Goal: Information Seeking & Learning: Stay updated

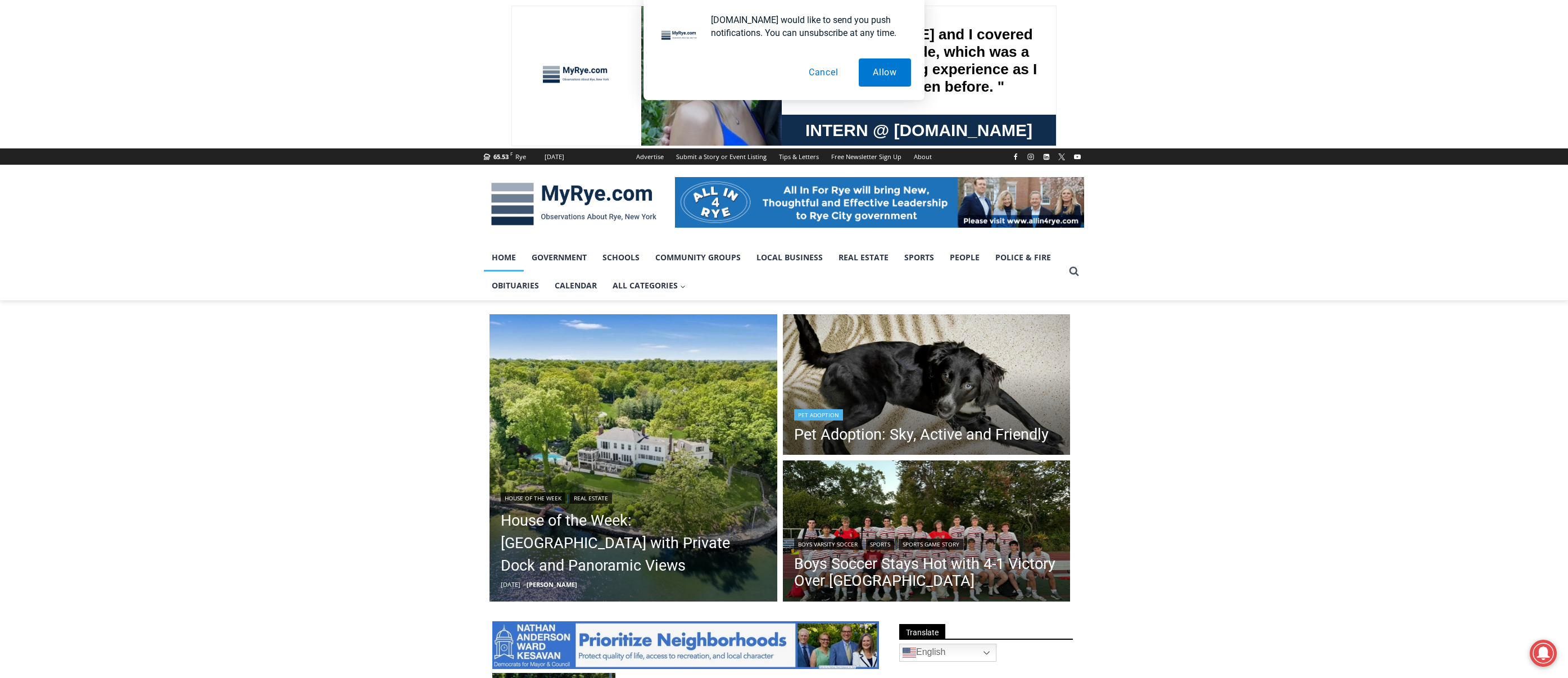
click at [935, 402] on header "Pet Adoption Pet Adoption: Sky, Active and Friendly" at bounding box center [921, 426] width 277 height 64
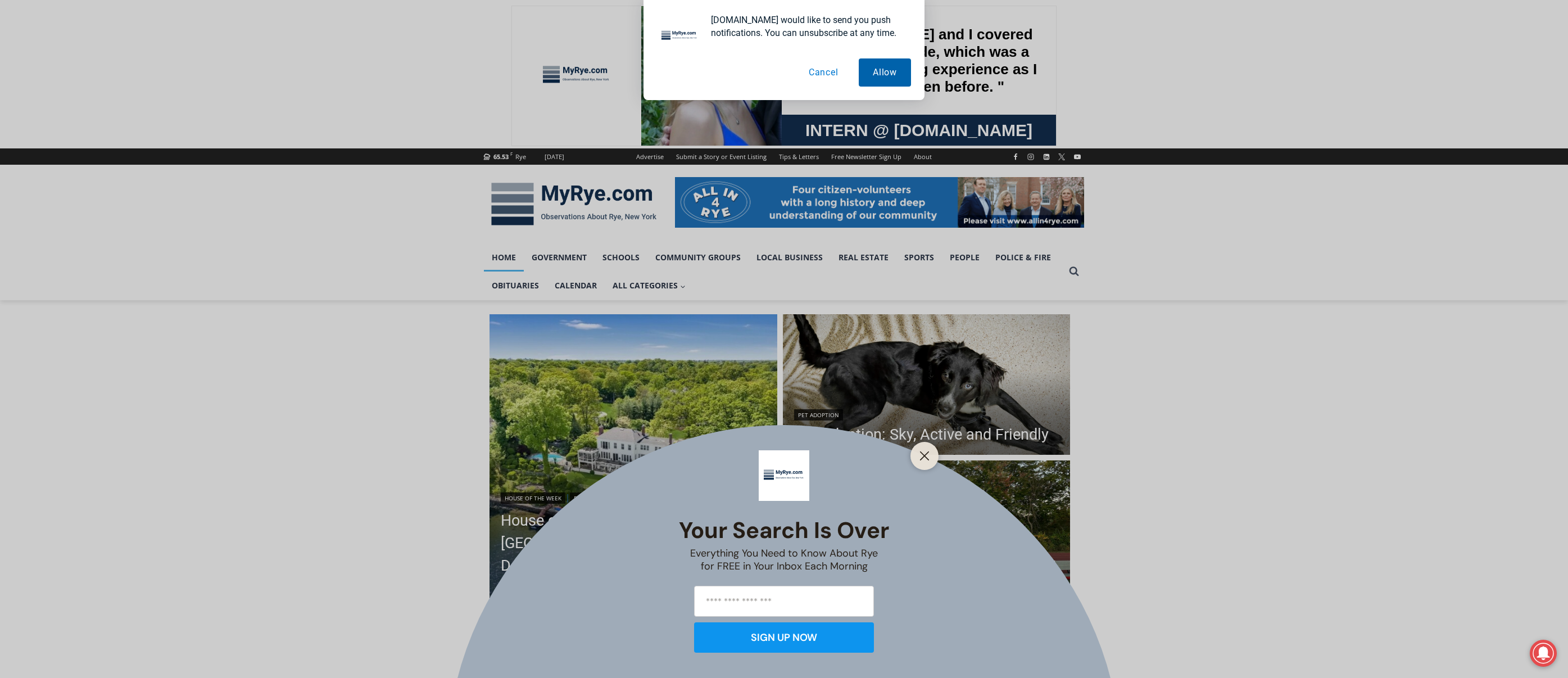
click at [884, 73] on button "Allow" at bounding box center [885, 72] width 52 height 28
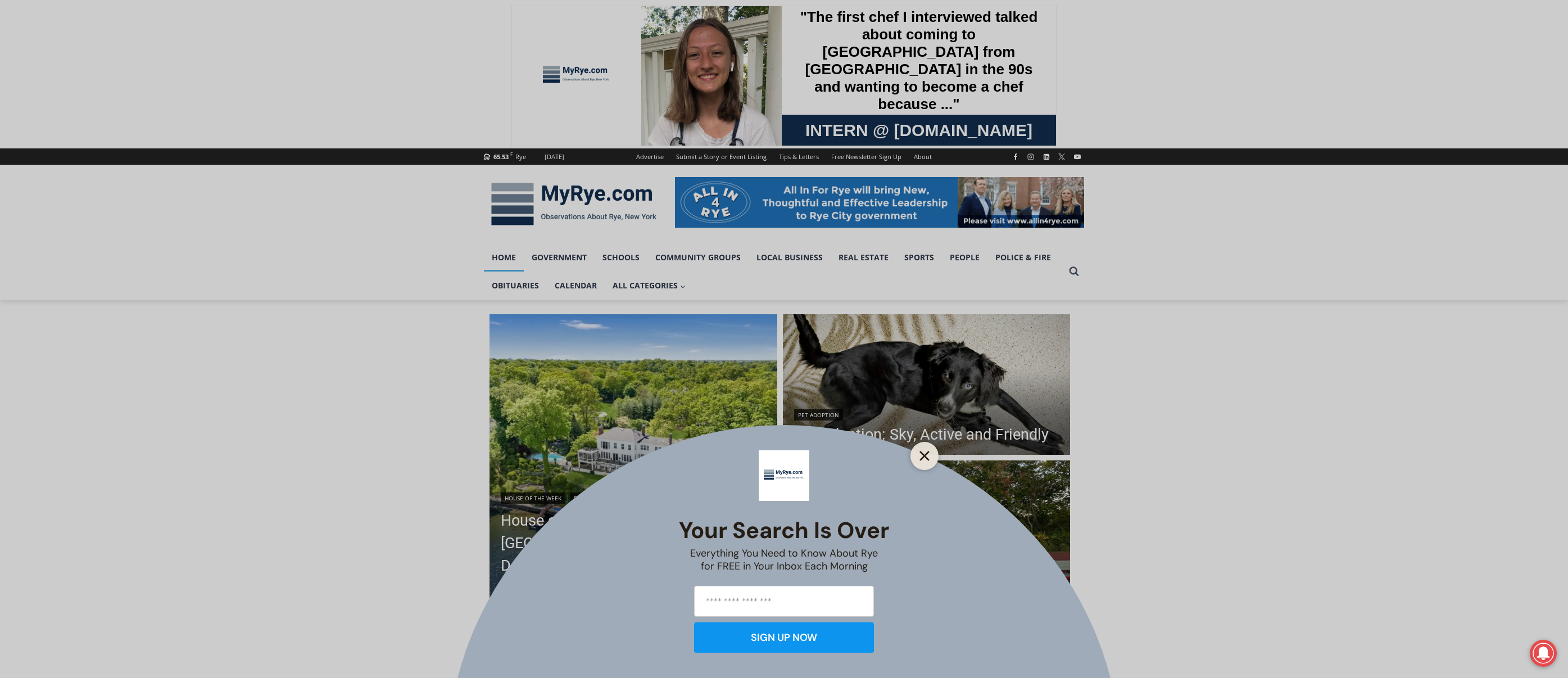
click at [922, 453] on line "Close" at bounding box center [924, 456] width 8 height 8
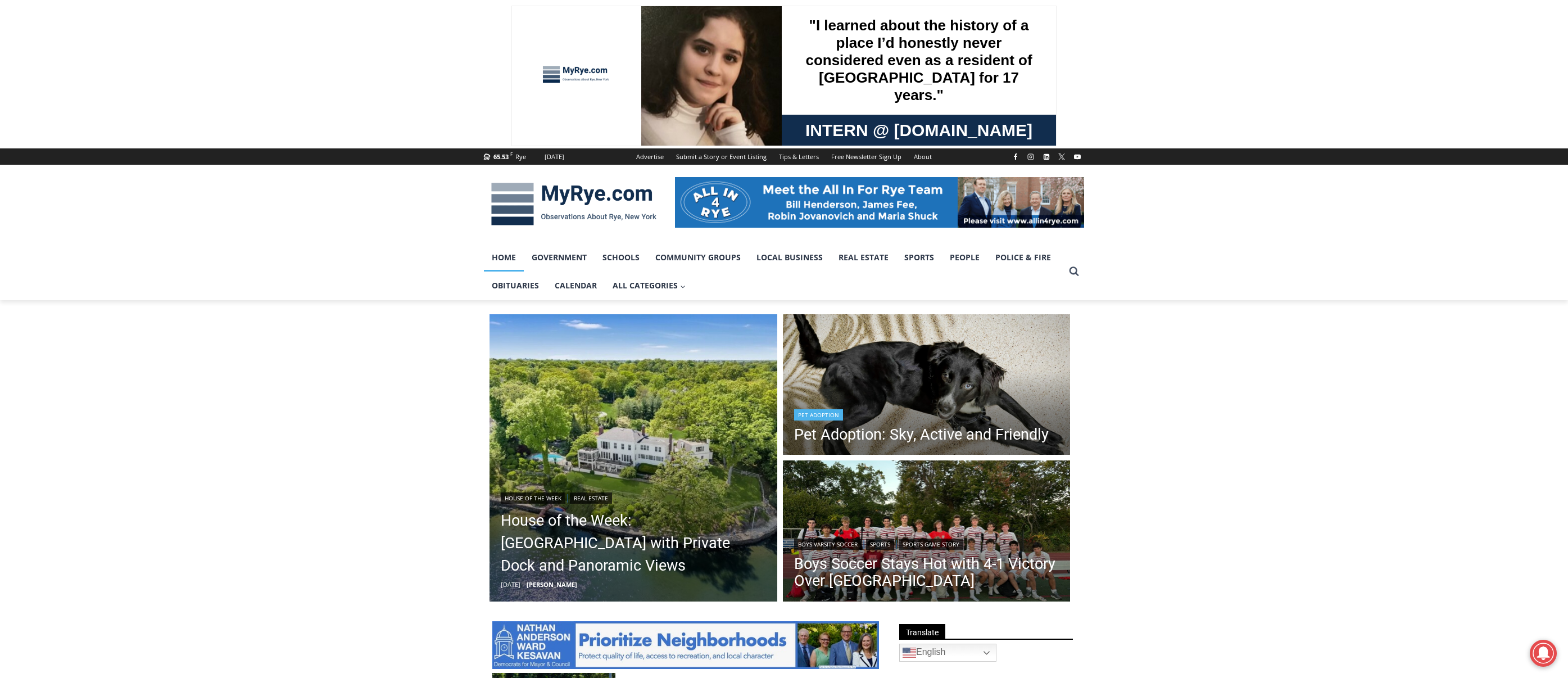
click at [856, 406] on header "Pet Adoption Pet Adoption: Sky, Active and Friendly" at bounding box center [921, 426] width 277 height 64
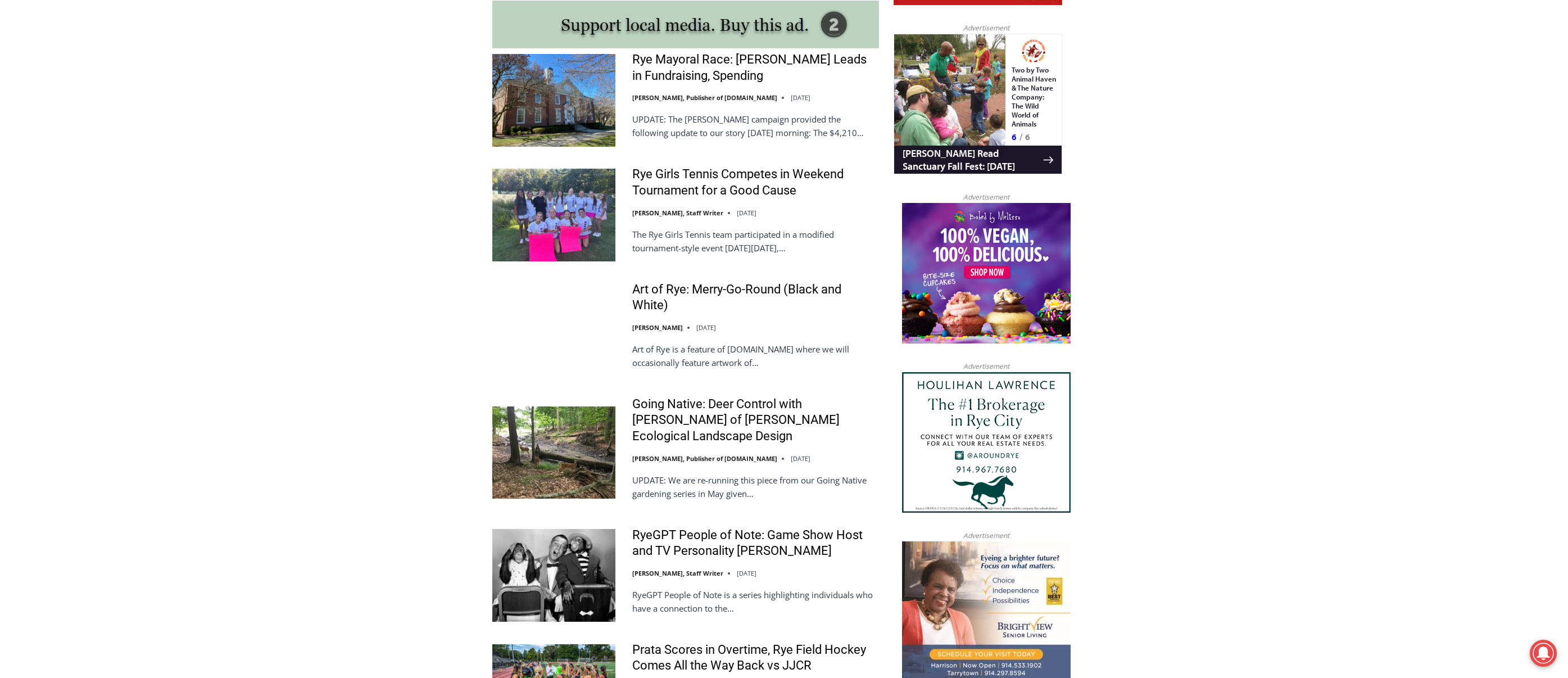
scroll to position [1012, 0]
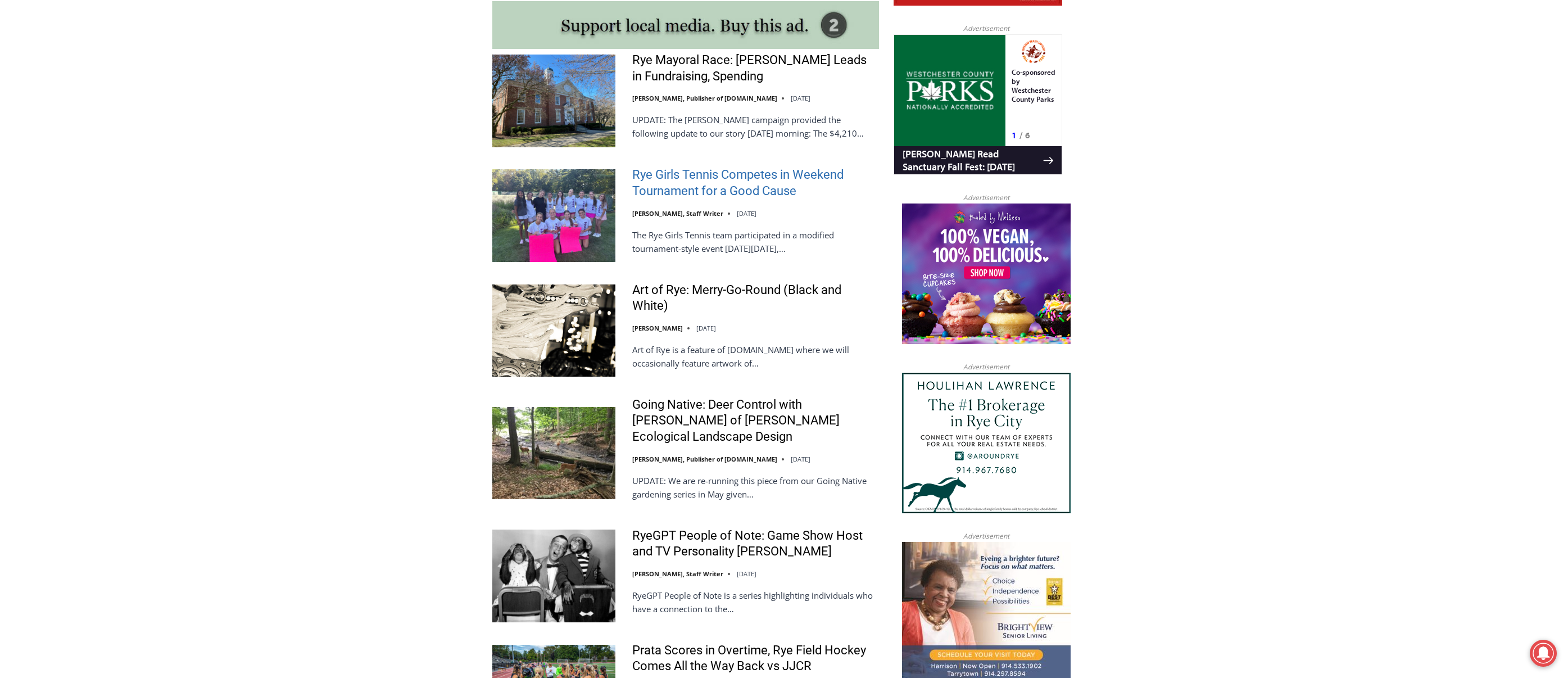
click at [718, 189] on link "Rye Girls Tennis Competes in Weekend Tournament for a Good Cause" at bounding box center [755, 183] width 247 height 32
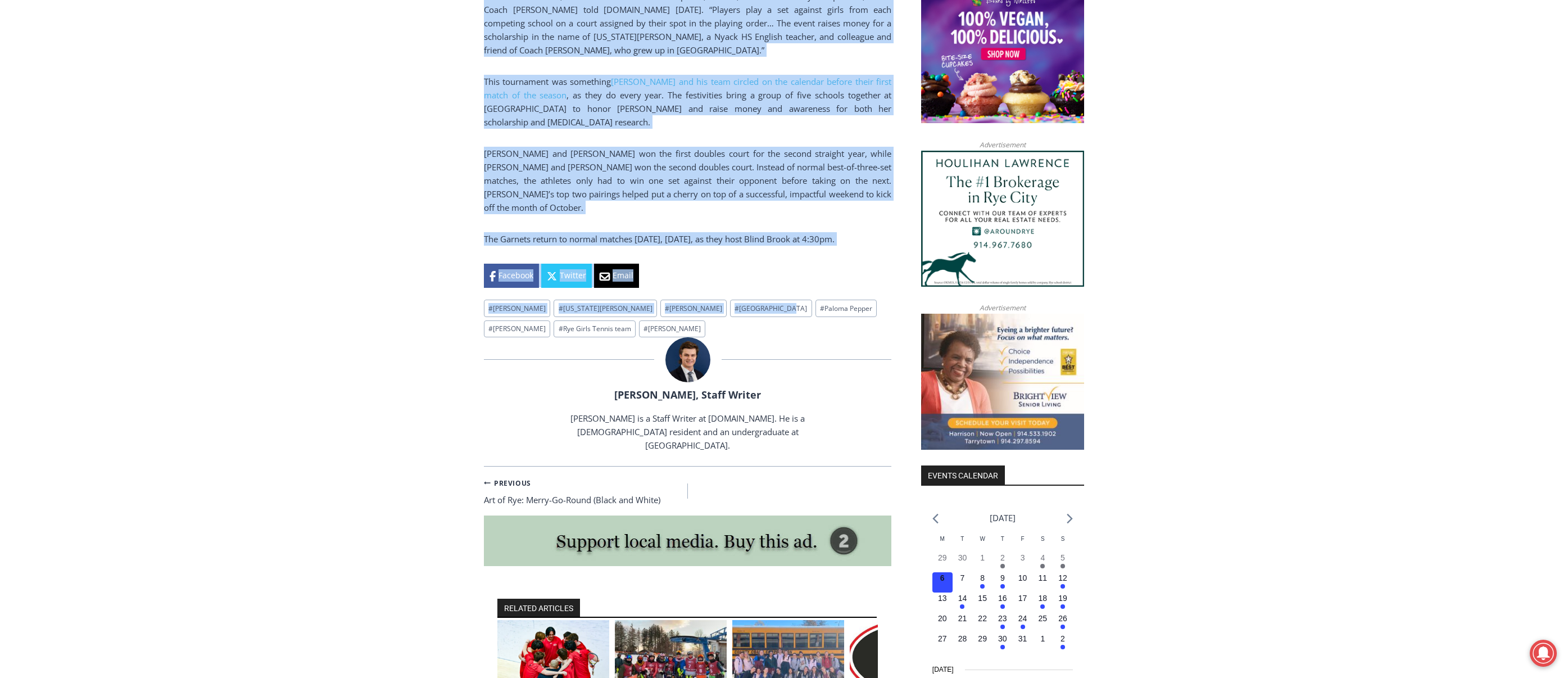
scroll to position [937, 0]
drag, startPoint x: 480, startPoint y: 425, endPoint x: 878, endPoint y: 228, distance: 444.1
click at [878, 228] on div "Home > Sports > Sports Game Story > Girls Varsity Tennis > Rye Girls Tennis Com…" at bounding box center [784, 298] width 1568 height 1869
copy div "Rye Girls Tennis Competes in Weekend Tournament for a Good Cause By Charlie Mor…"
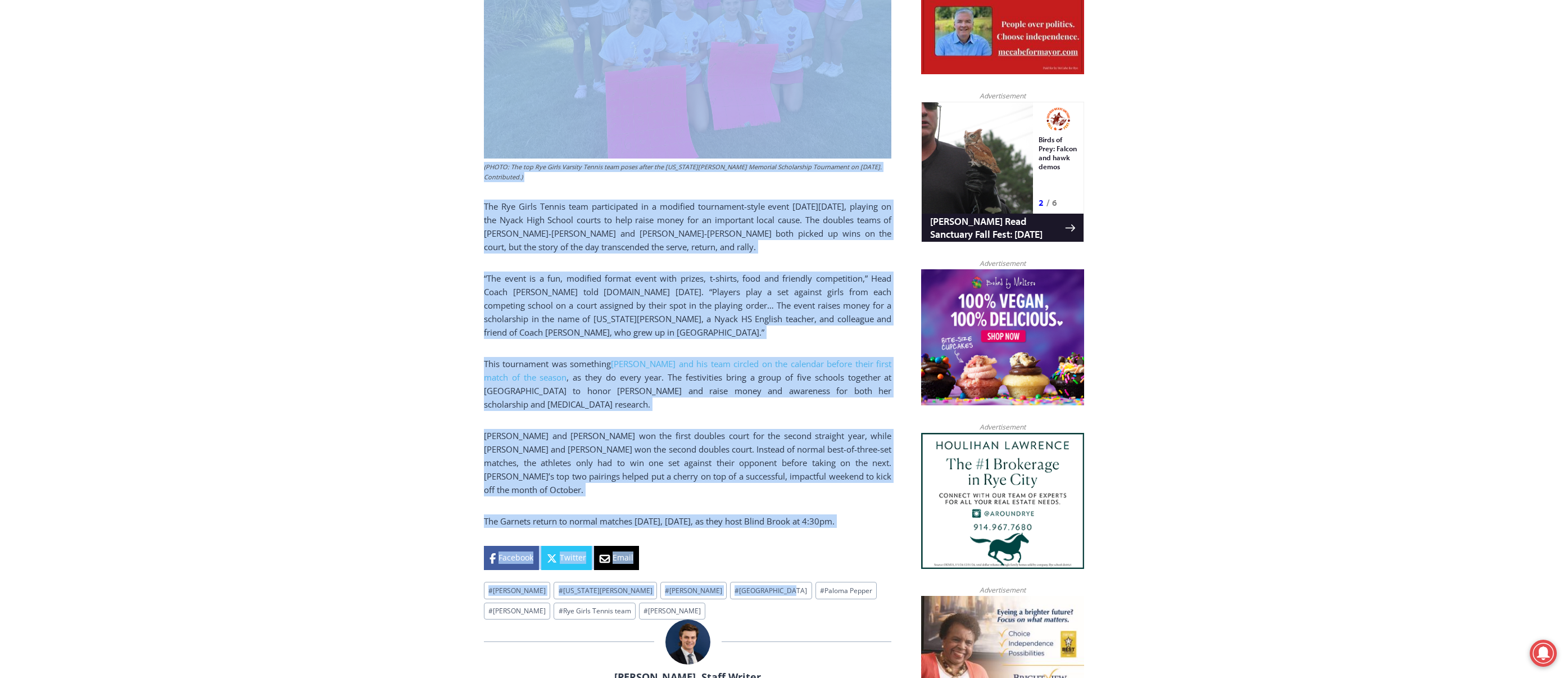
scroll to position [430, 0]
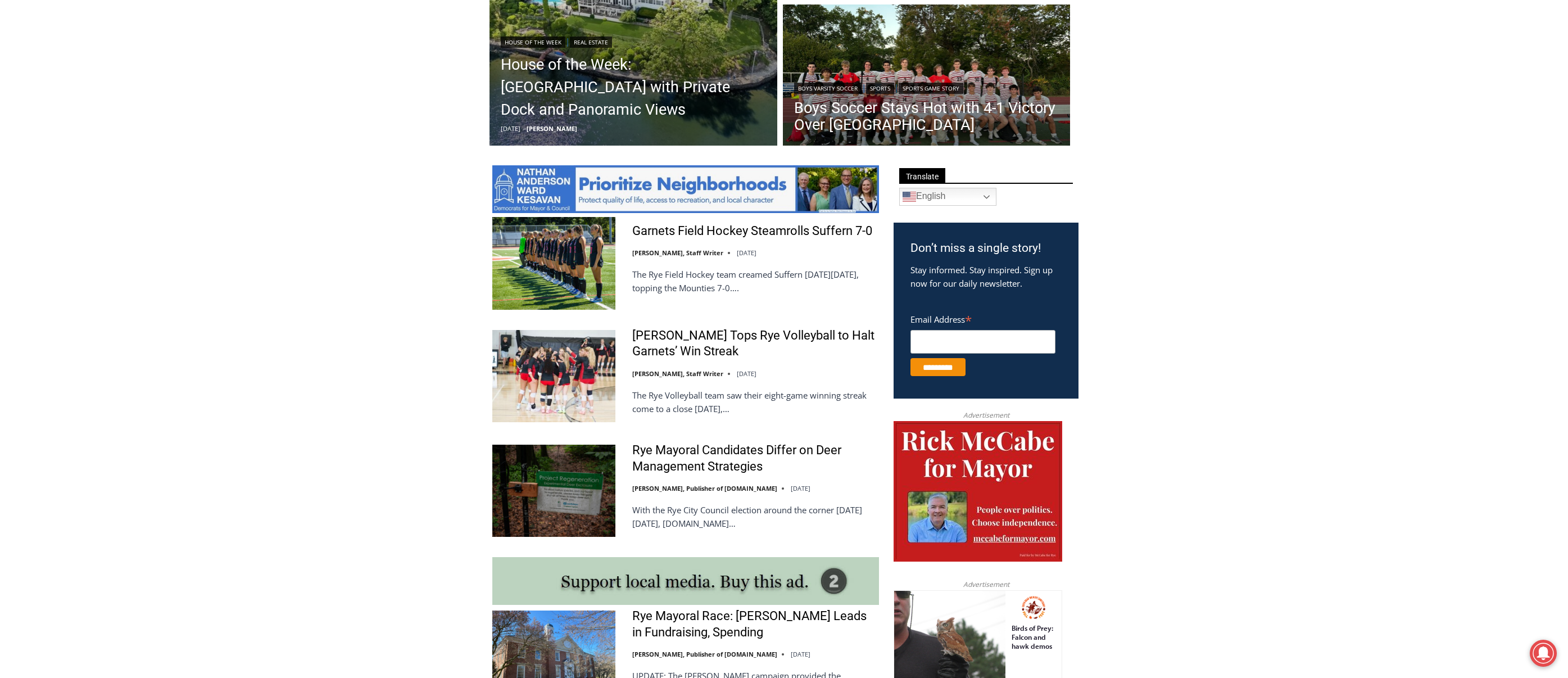
scroll to position [450, 0]
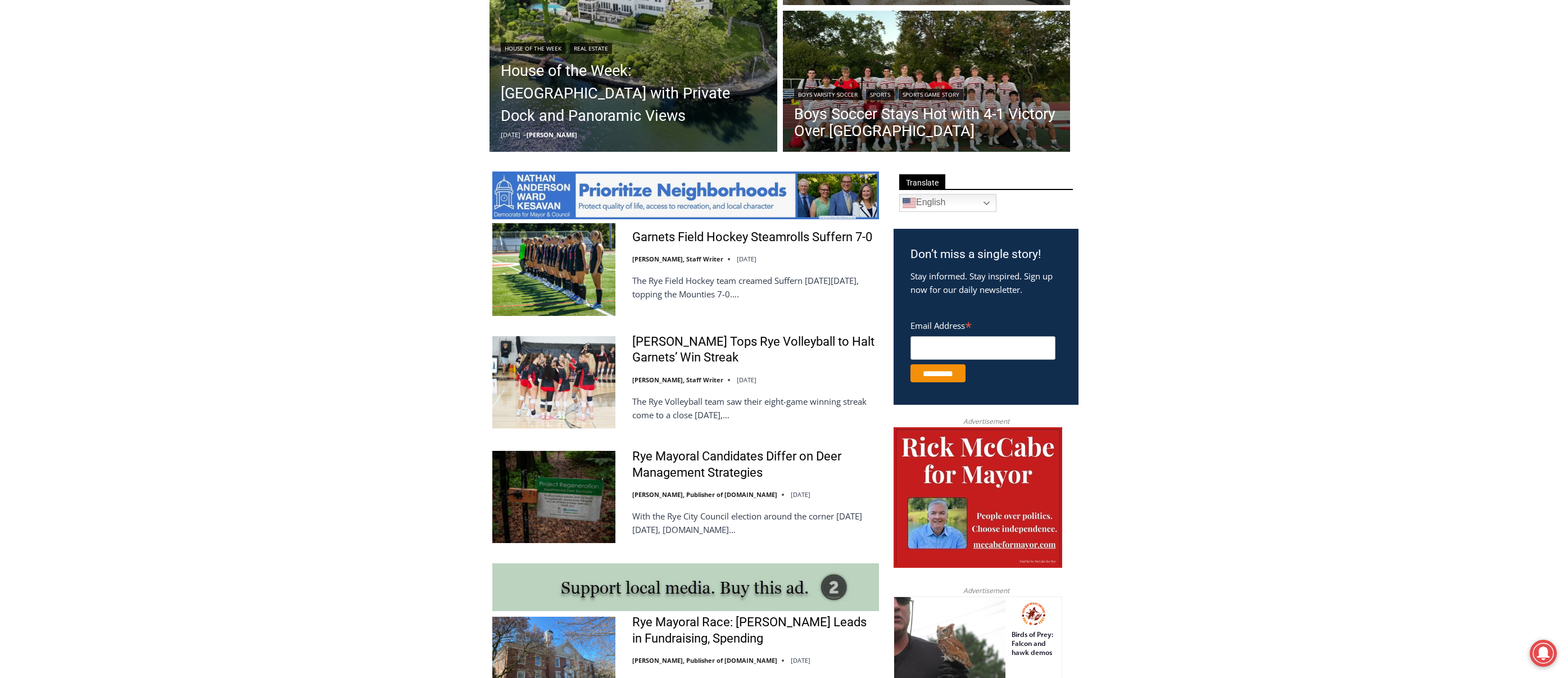
click at [739, 343] on link "[PERSON_NAME] Tops Rye Volleyball to Halt Garnets’ Win Streak" at bounding box center [755, 350] width 247 height 32
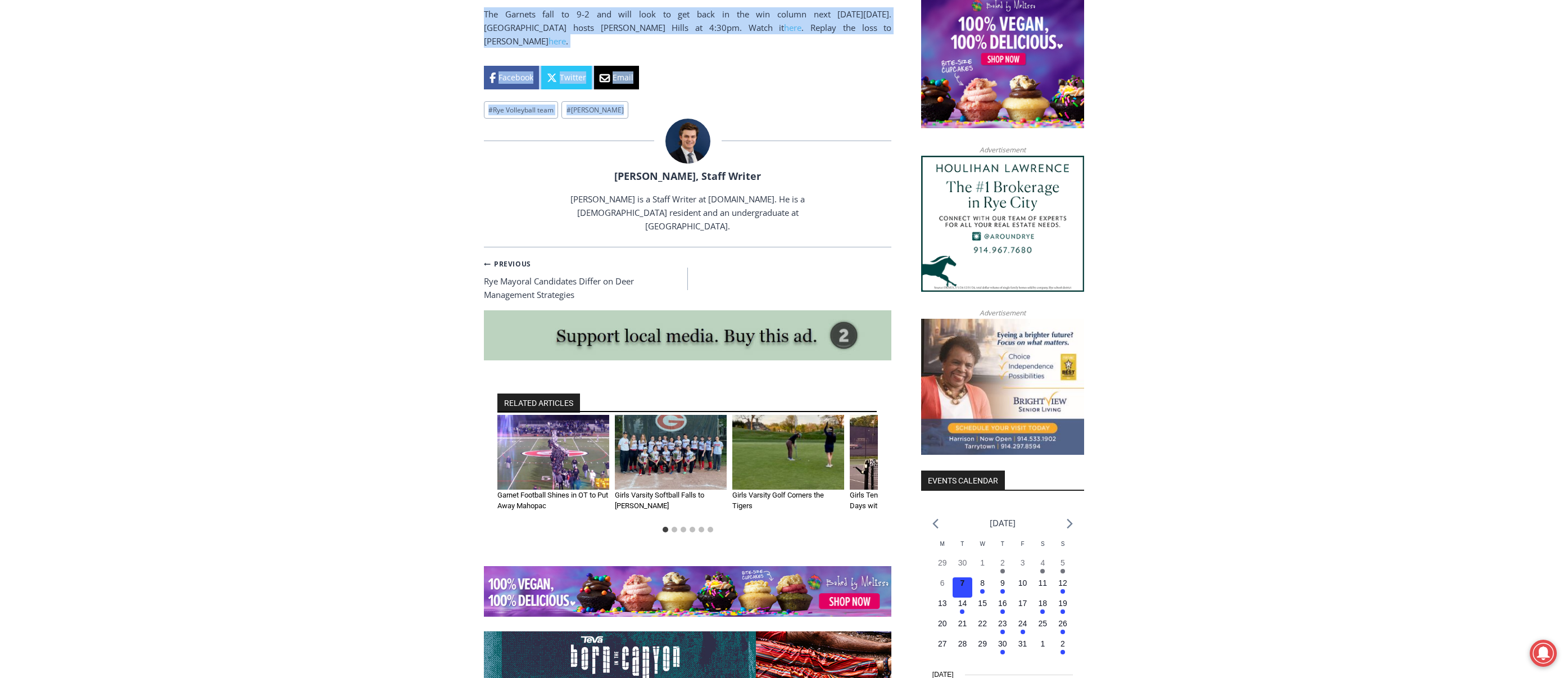
scroll to position [807, 0]
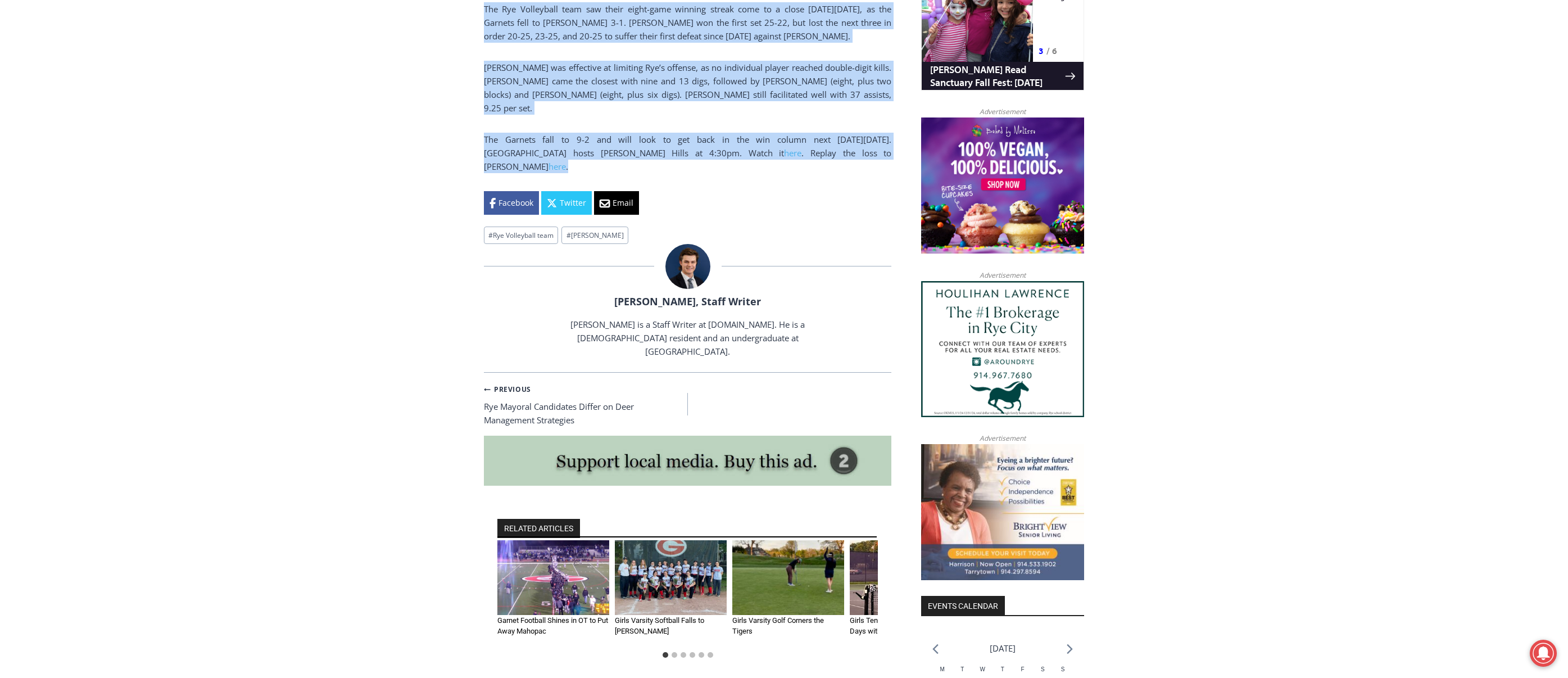
drag, startPoint x: 483, startPoint y: 187, endPoint x: 784, endPoint y: 122, distance: 307.9
click at [784, 122] on div "Home > Sports > Sports Game Story > Girls Varsity Volleyball > Somers Tops Rye …" at bounding box center [784, 426] width 1568 height 1868
copy div "Somers Tops Rye Volleyball to Halt Garnets’ Win Streak By Charlie Morris, Staff…"
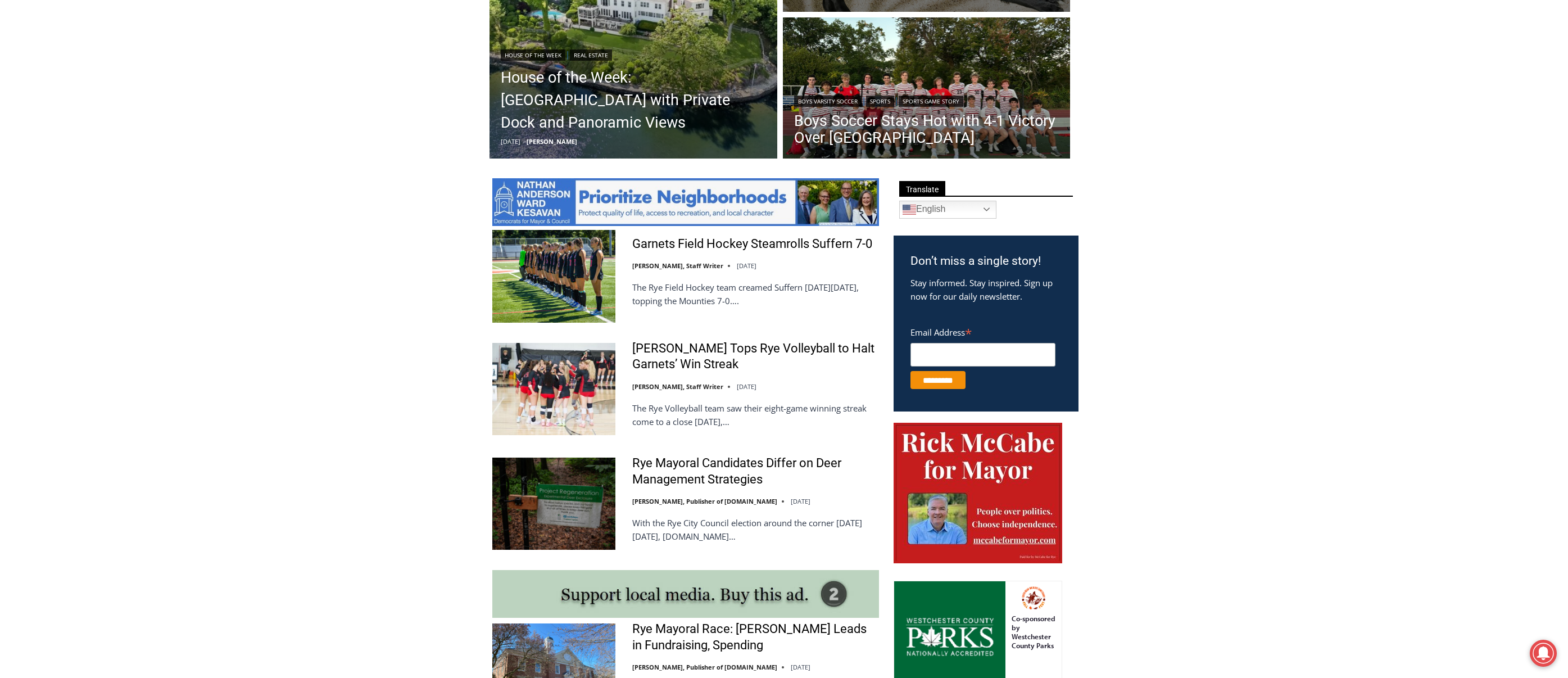
scroll to position [373, 0]
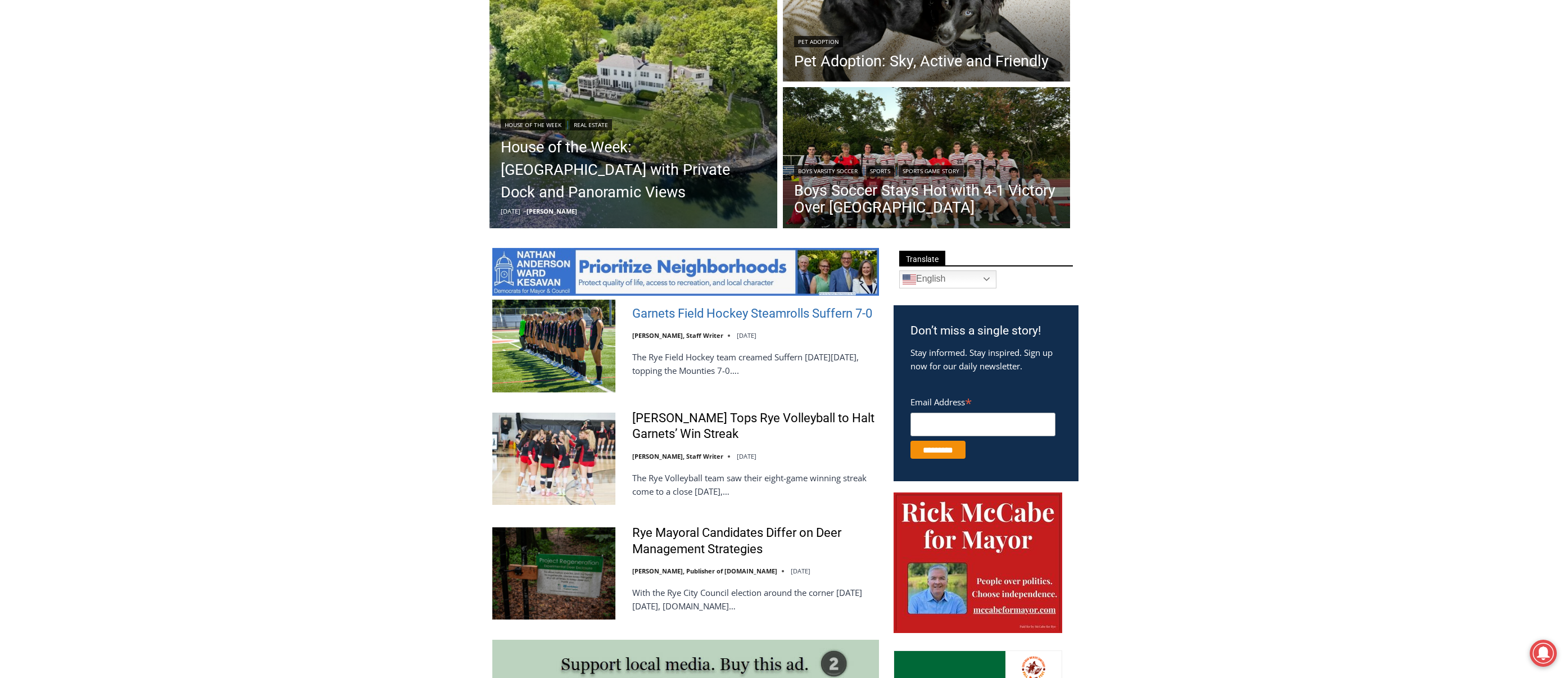
click at [669, 318] on link "Garnets Field Hockey Steamrolls Suffern 7-0" at bounding box center [752, 314] width 240 height 16
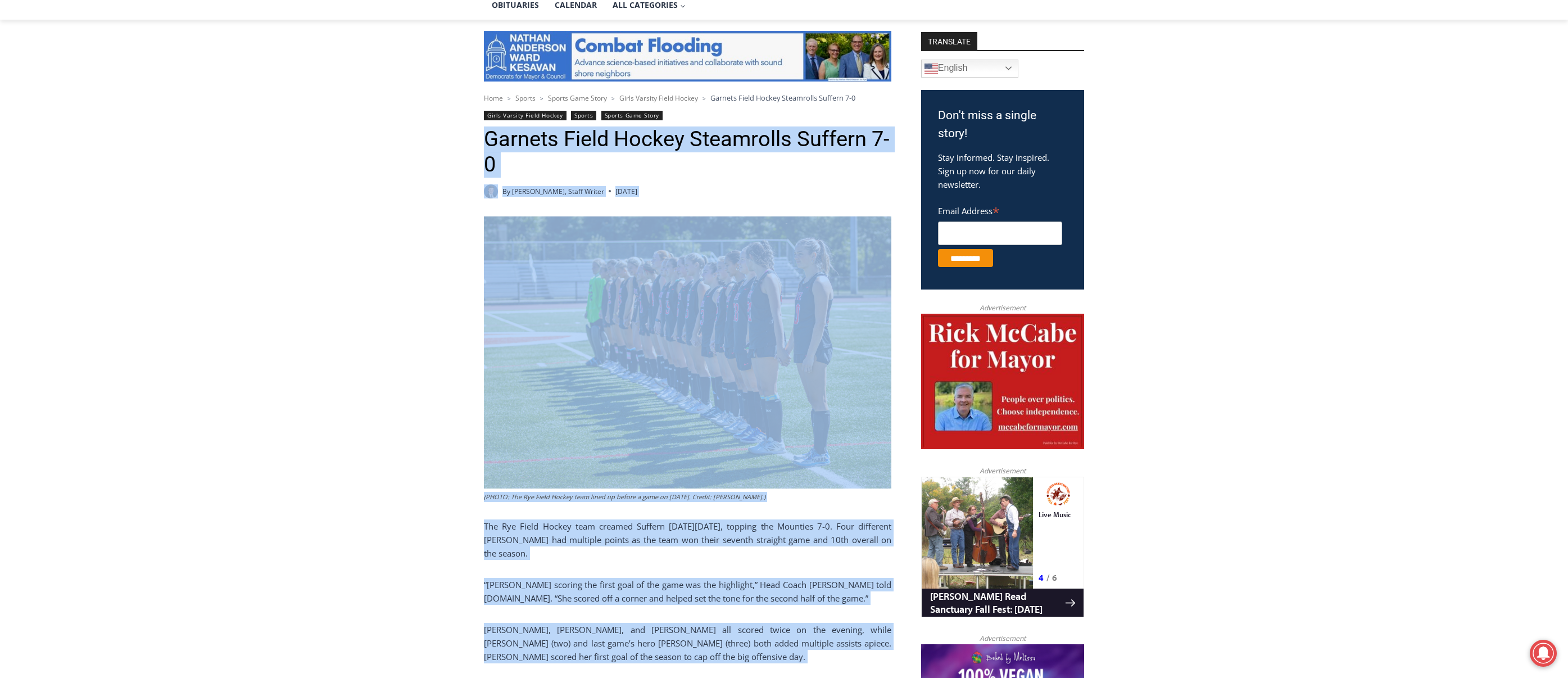
scroll to position [631, 0]
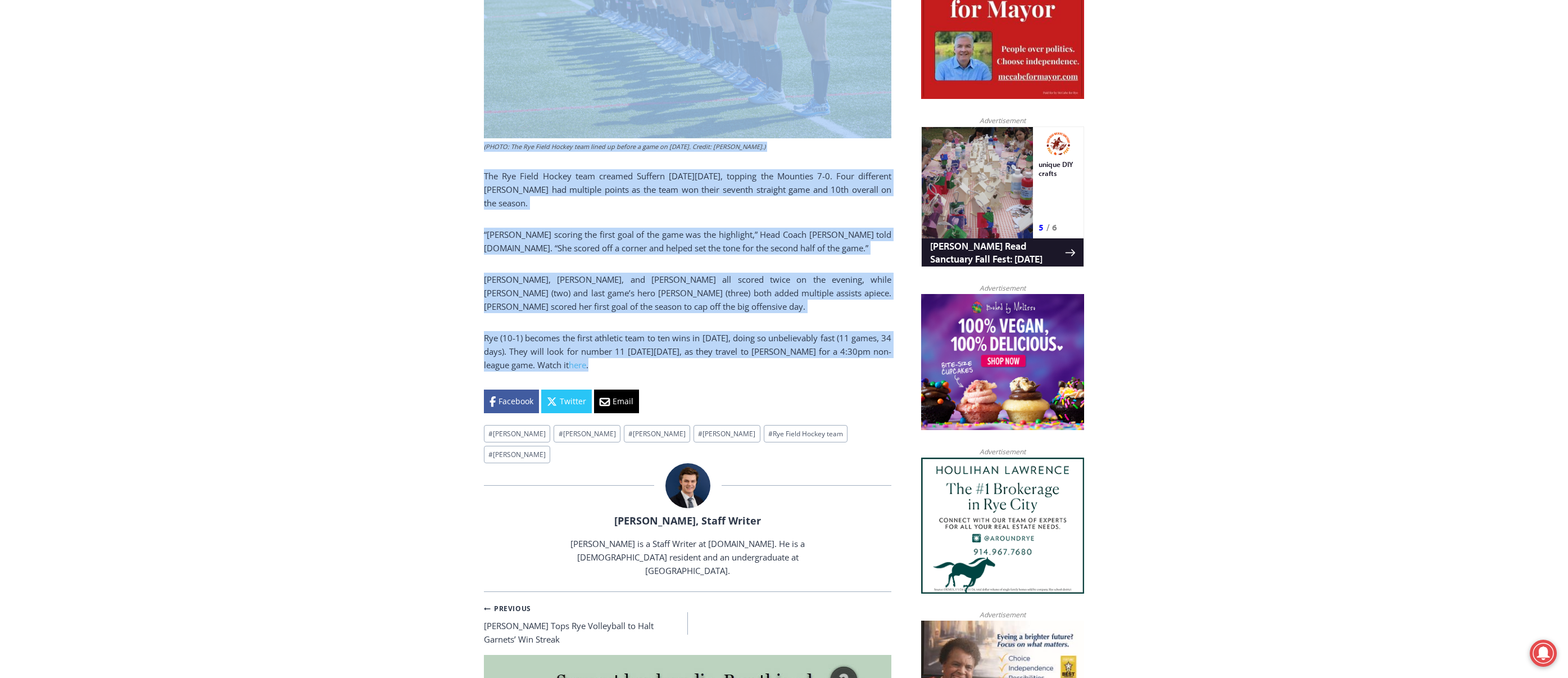
drag, startPoint x: 483, startPoint y: 420, endPoint x: 721, endPoint y: 364, distance: 244.5
click at [721, 364] on div "Home > Sports > Sports Game Story > Girls Varsity Field Hockey > Garnets Field …" at bounding box center [784, 603] width 1568 height 1868
copy div "Garnets Field Hockey Steamrolls Suffern 7-0 By Charlie Morris, Staff Writer Oct…"
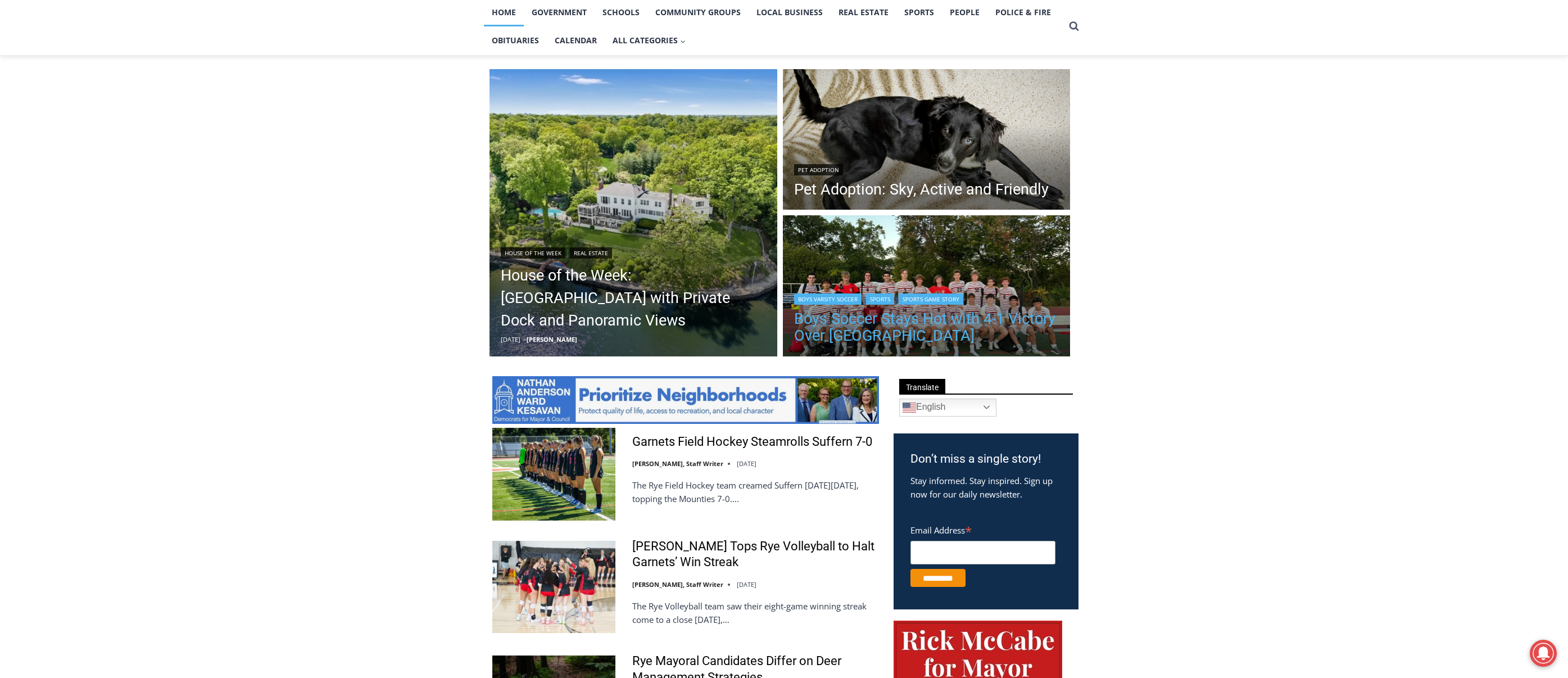
click at [863, 313] on link "Boys Soccer Stays Hot with 4-1 Victory Over [GEOGRAPHIC_DATA]" at bounding box center [926, 327] width 266 height 33
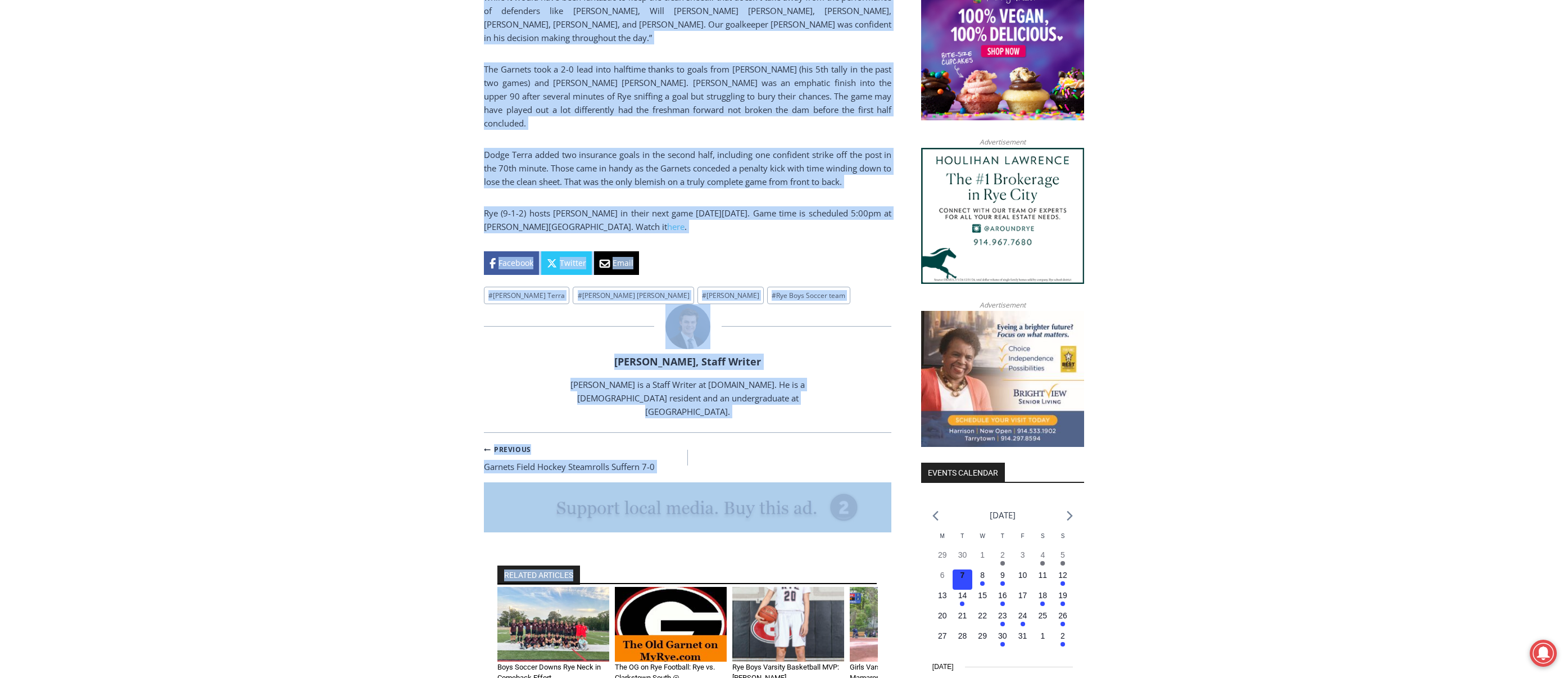
scroll to position [986, 0]
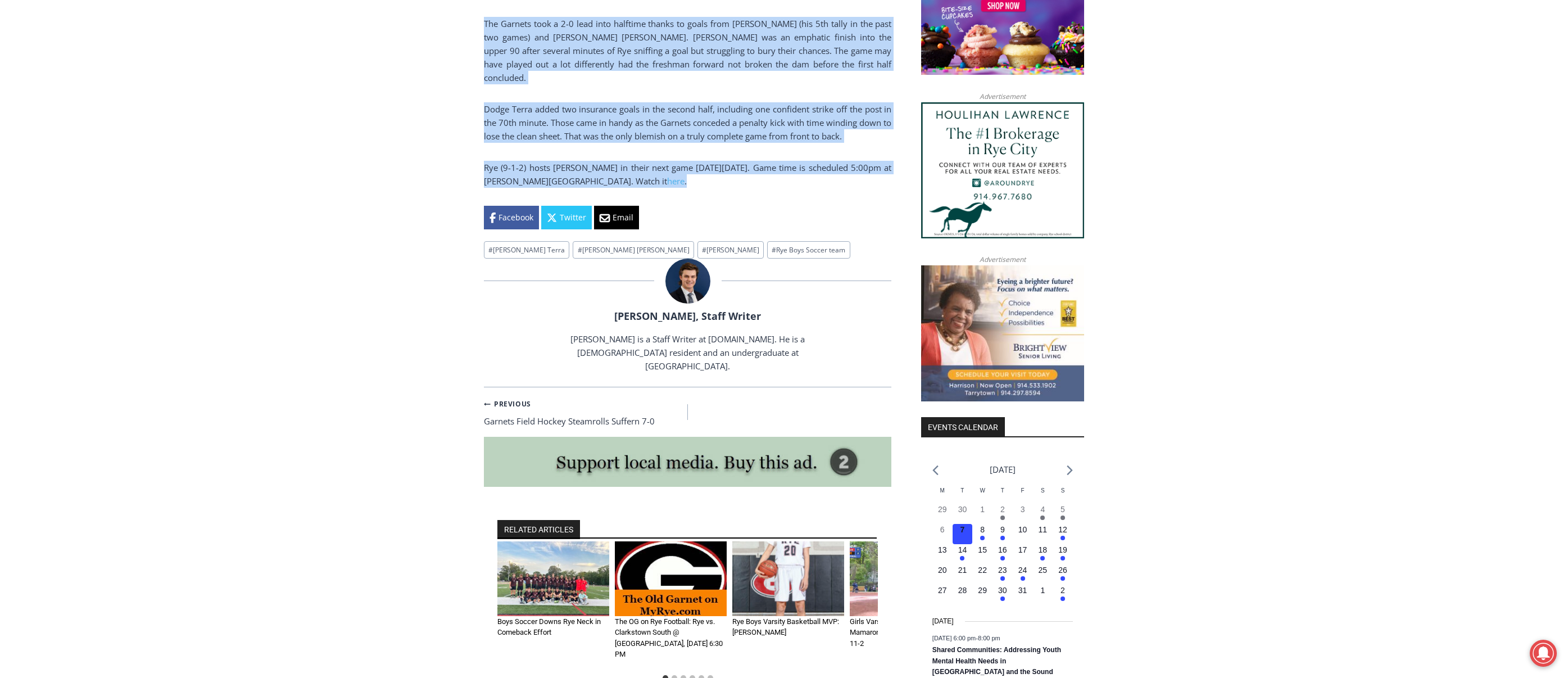
drag, startPoint x: 486, startPoint y: 312, endPoint x: 712, endPoint y: 156, distance: 274.6
copy div "Lore Ipsumd Sitam Con adip 9-7 Elitsed Doei Temporincid Ut Laboree Dolore, Magn…"
